Goal: Task Accomplishment & Management: Use online tool/utility

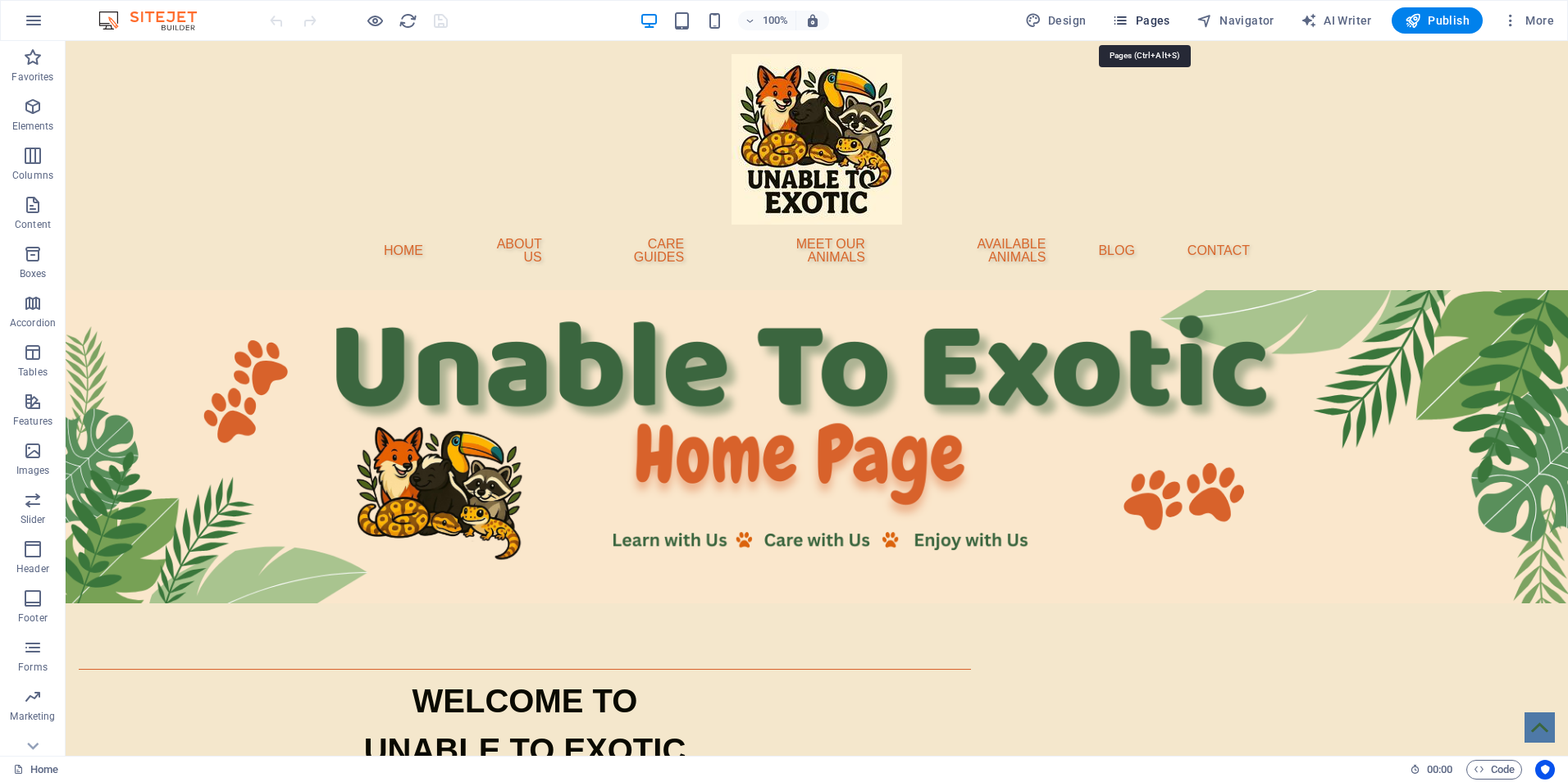
click at [1142, 24] on span "Pages" at bounding box center [1140, 20] width 57 height 17
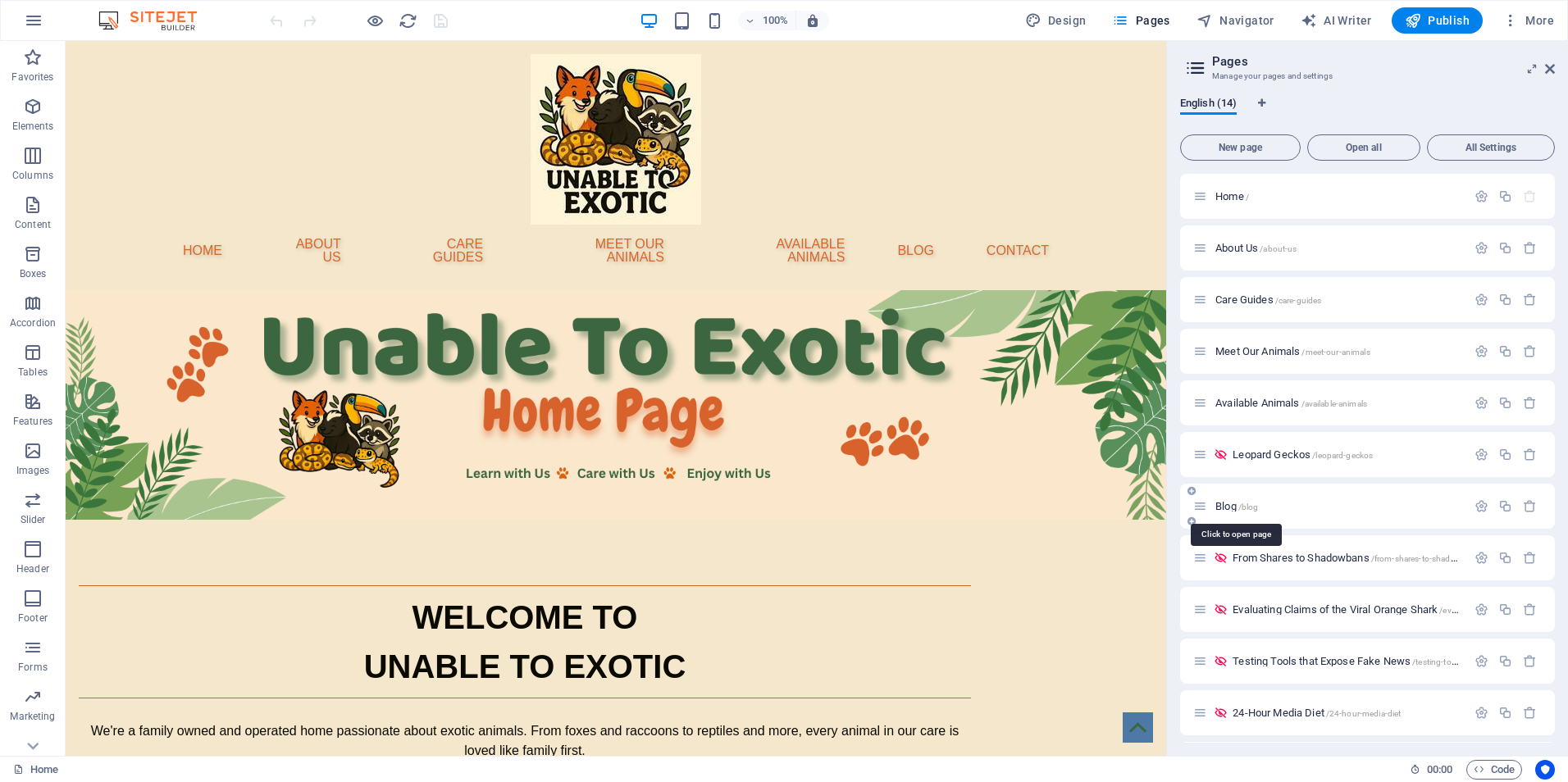
click at [1230, 510] on span "Blog /blog" at bounding box center [1236, 506] width 42 height 12
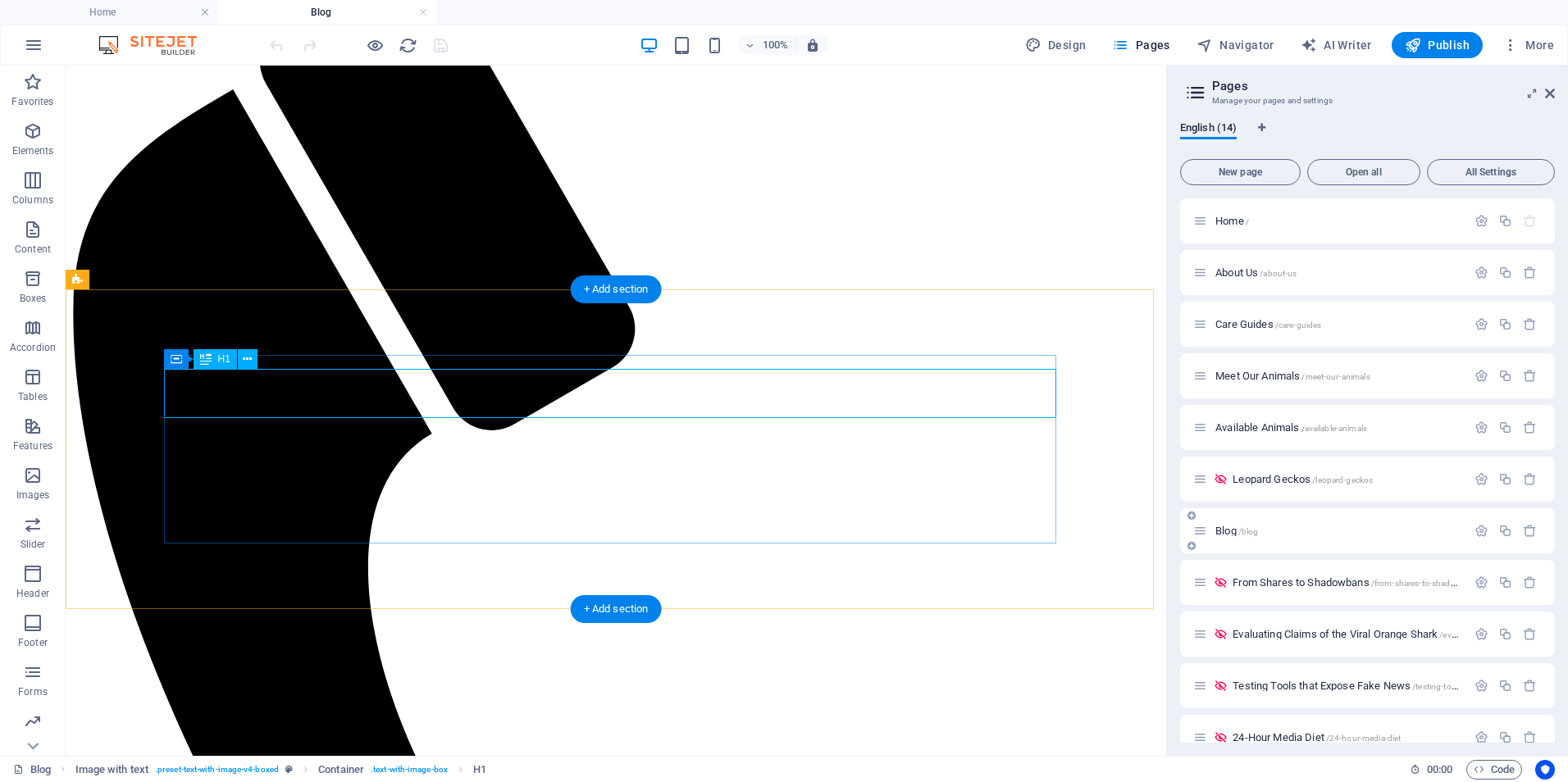
scroll to position [437, 0]
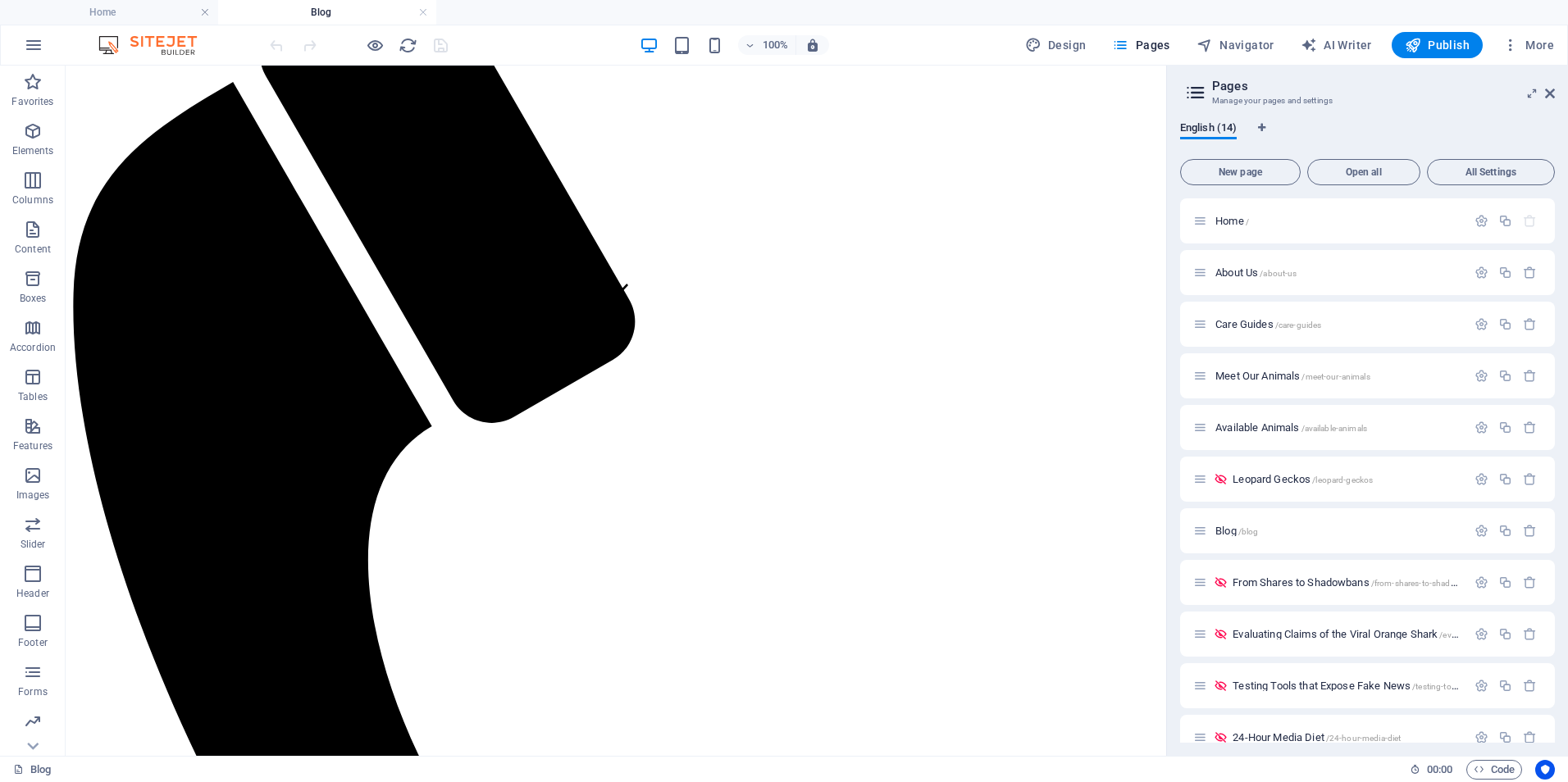
click at [1549, 85] on h2 "Pages" at bounding box center [1384, 86] width 343 height 15
click at [1542, 98] on header "Pages Manage your pages and settings" at bounding box center [1369, 86] width 371 height 42
click at [1549, 94] on icon at bounding box center [1549, 93] width 10 height 13
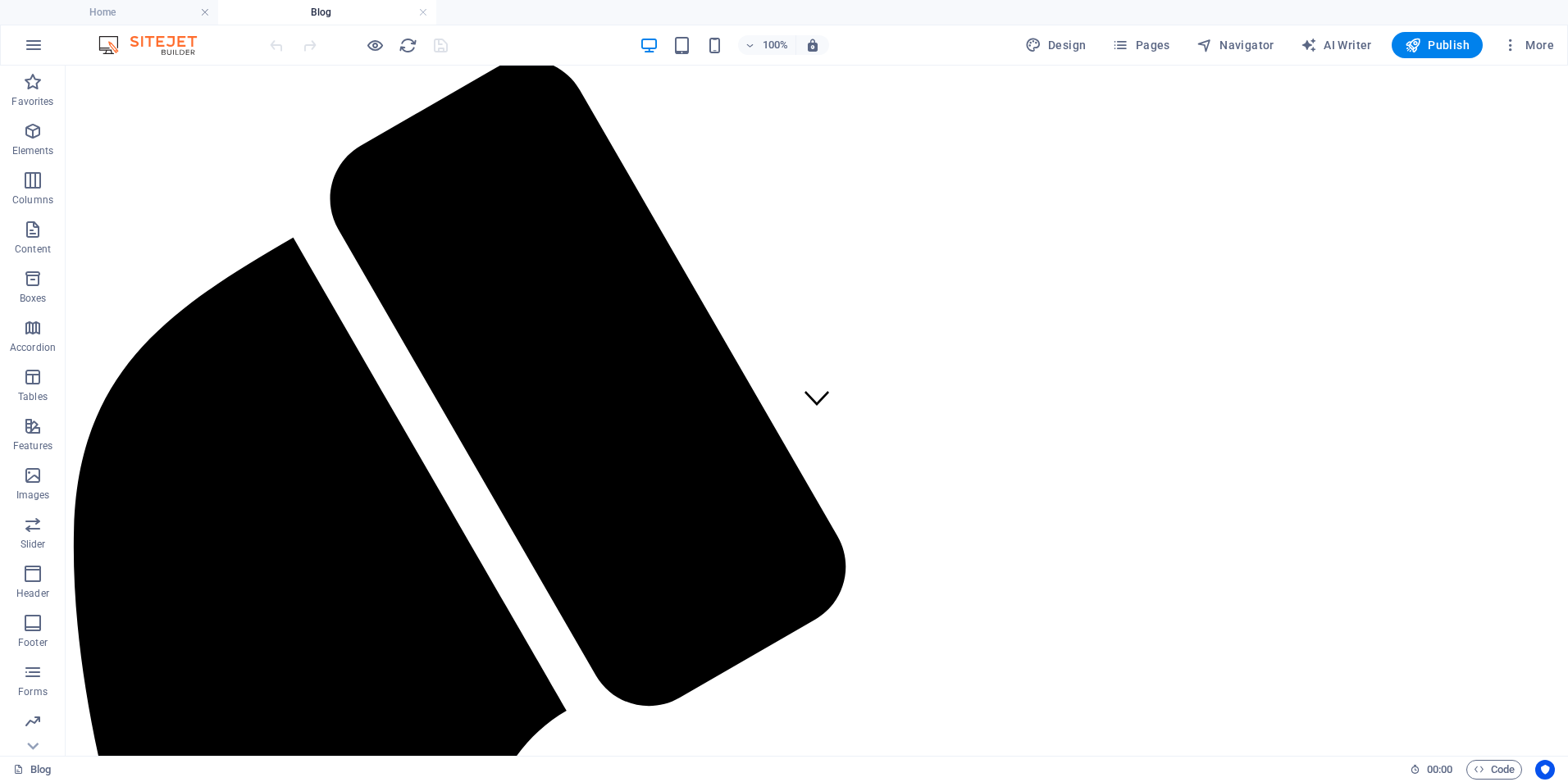
scroll to position [314, 0]
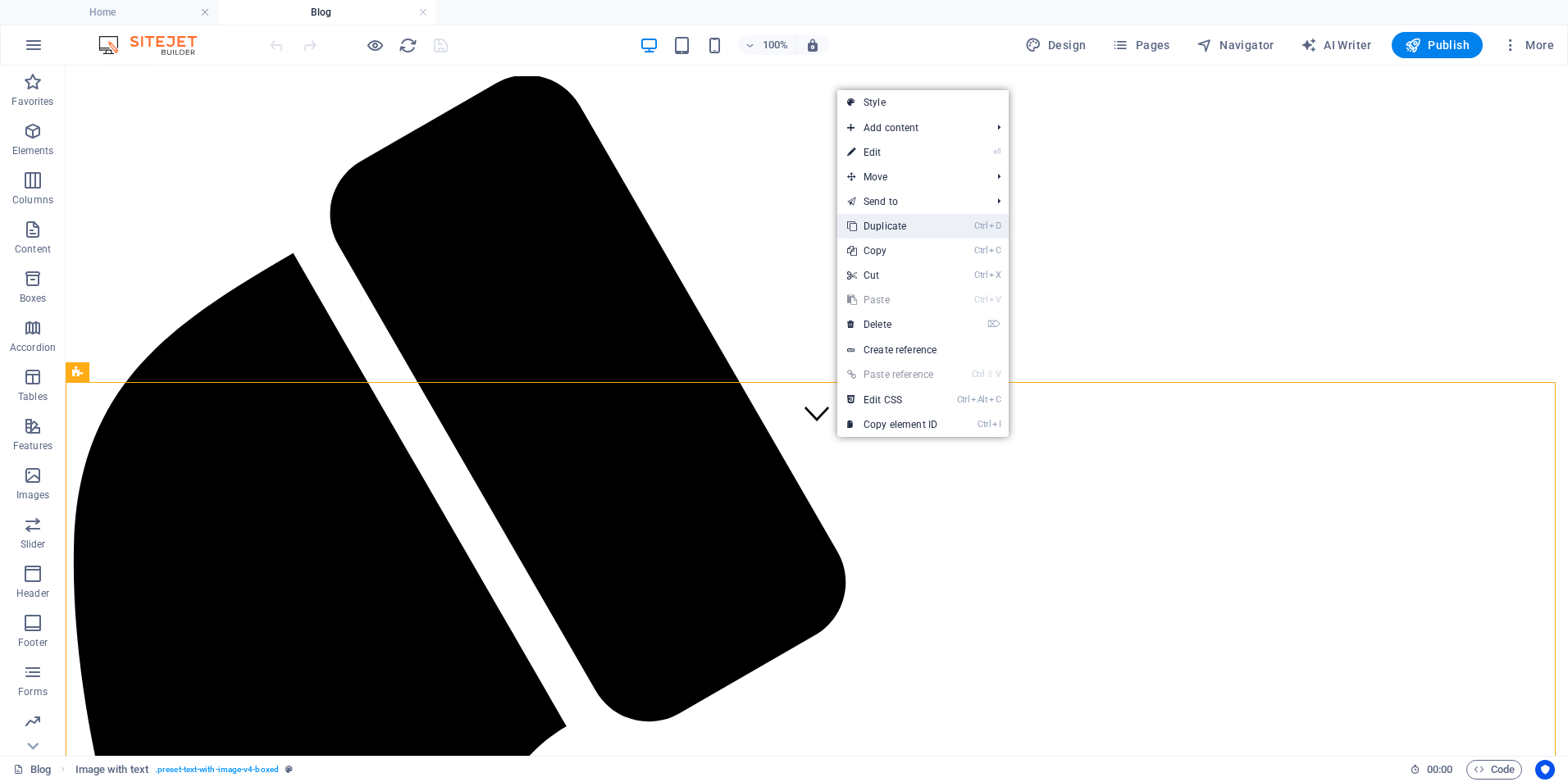
click at [882, 238] on link "Ctrl D Duplicate" at bounding box center [892, 227] width 110 height 25
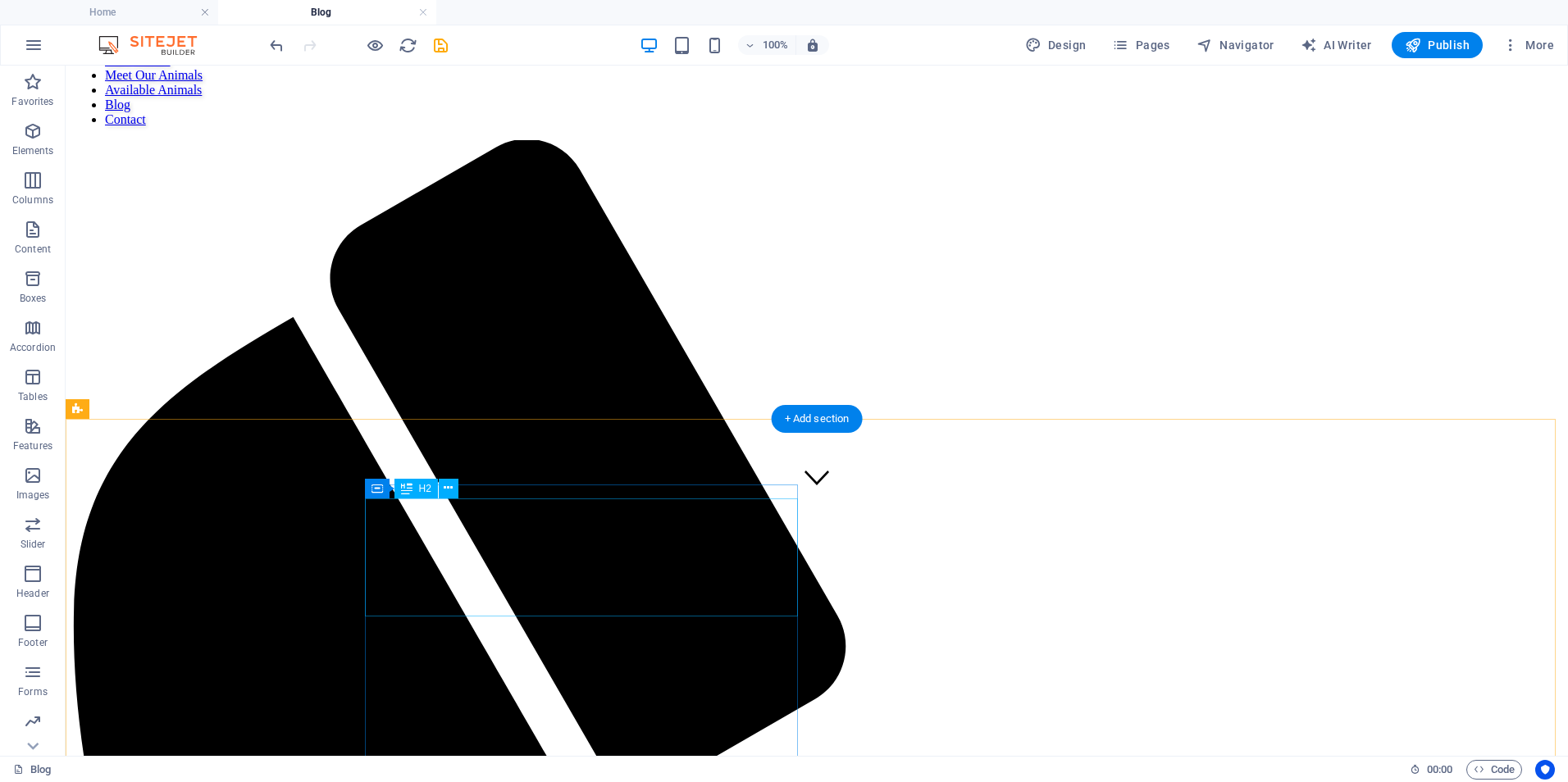
scroll to position [248, 0]
